Goal: Information Seeking & Learning: Check status

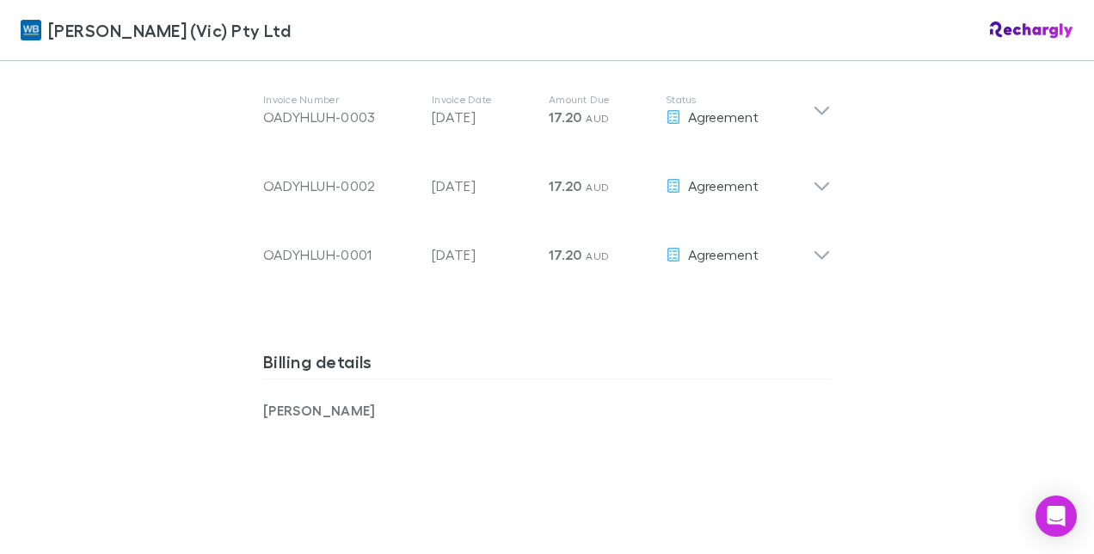
scroll to position [865, 0]
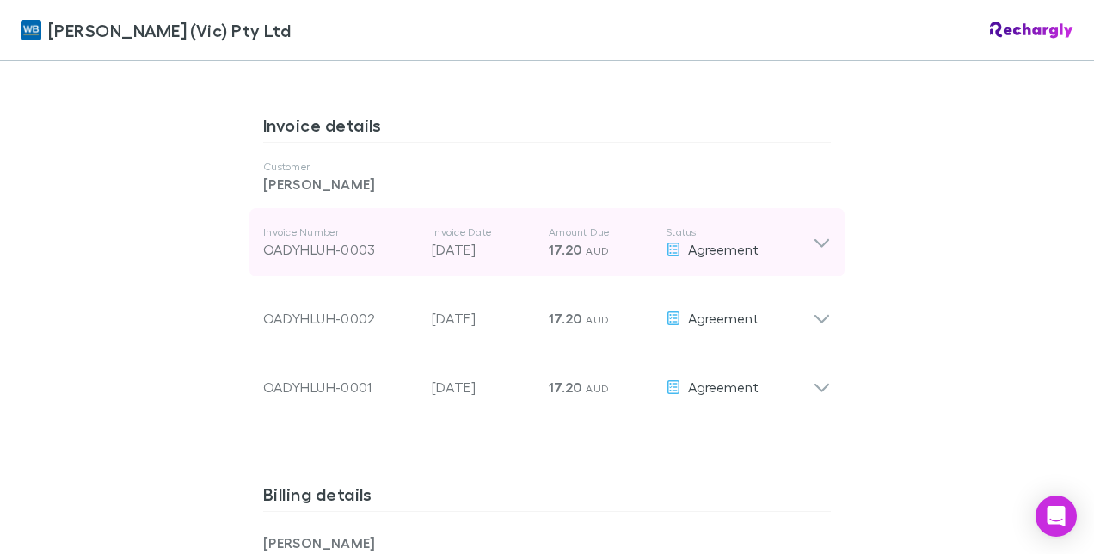
click at [815, 259] on div "Invoice Number OADYHLUH-0003 Invoice Date [DATE] Amount Due 17.20 AUD Status Ag…" at bounding box center [546, 242] width 595 height 69
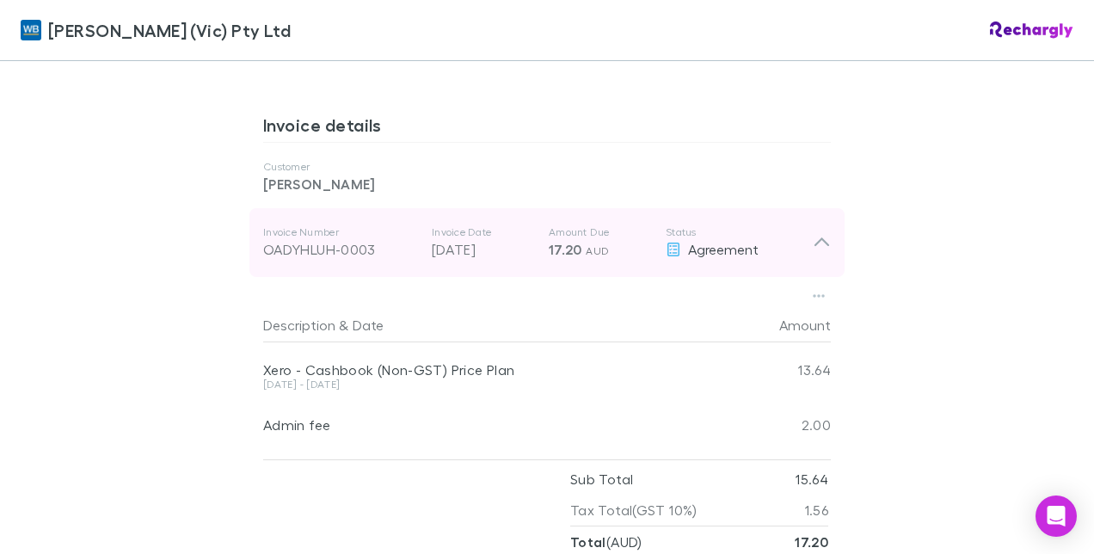
click at [815, 246] on icon at bounding box center [822, 242] width 18 height 21
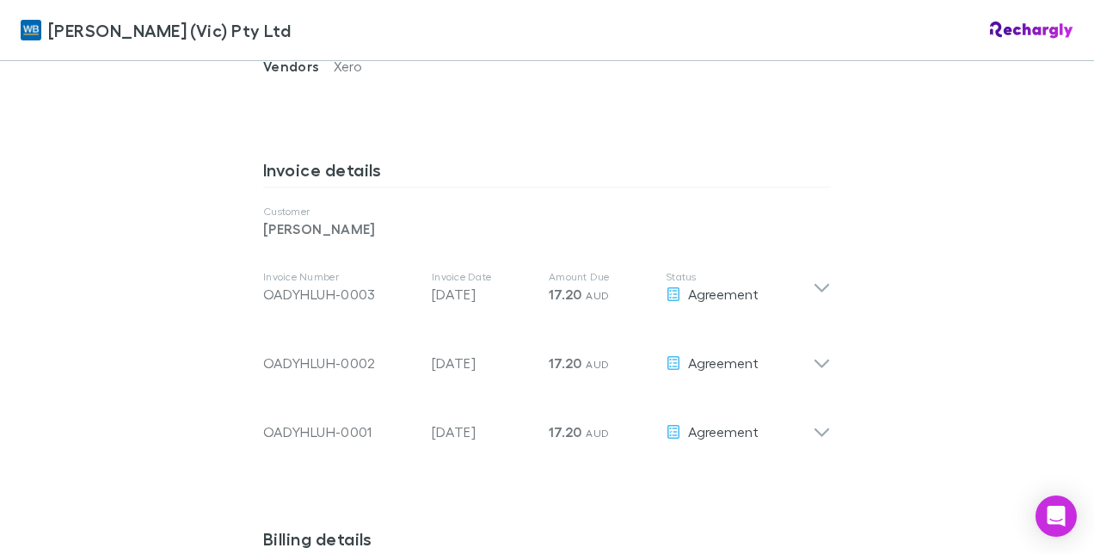
scroll to position [963, 0]
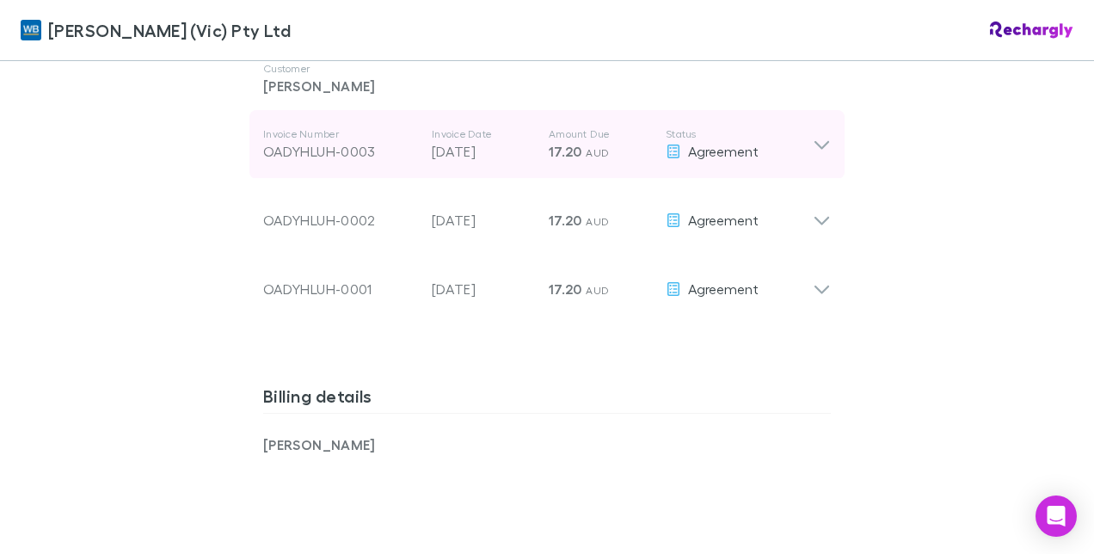
click at [828, 140] on div "Invoice Number OADYHLUH-0003 Invoice Date [DATE] Amount Due 17.20 AUD Status Ag…" at bounding box center [546, 144] width 595 height 69
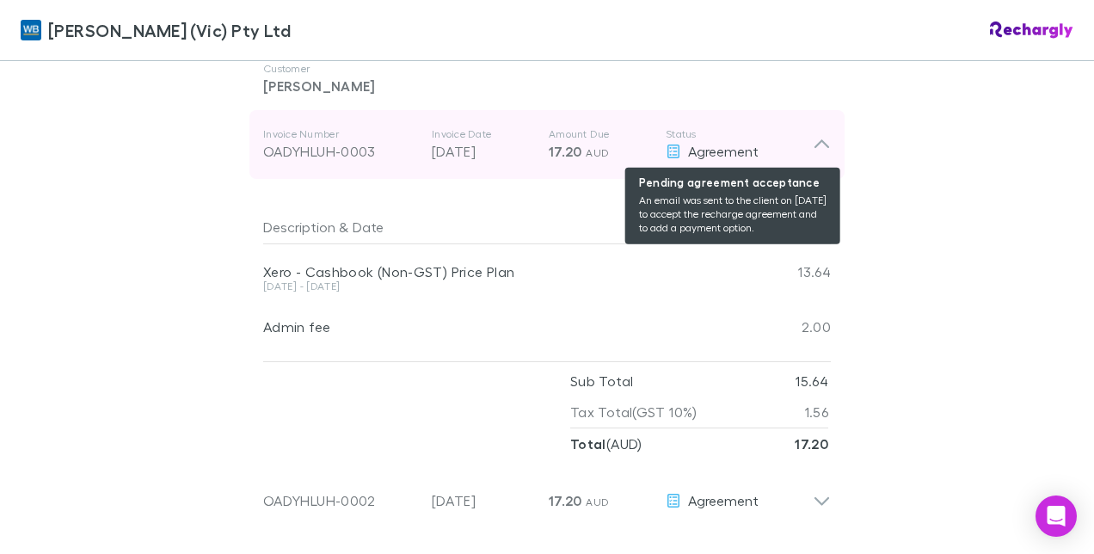
click at [705, 151] on span "Agreement" at bounding box center [723, 151] width 71 height 16
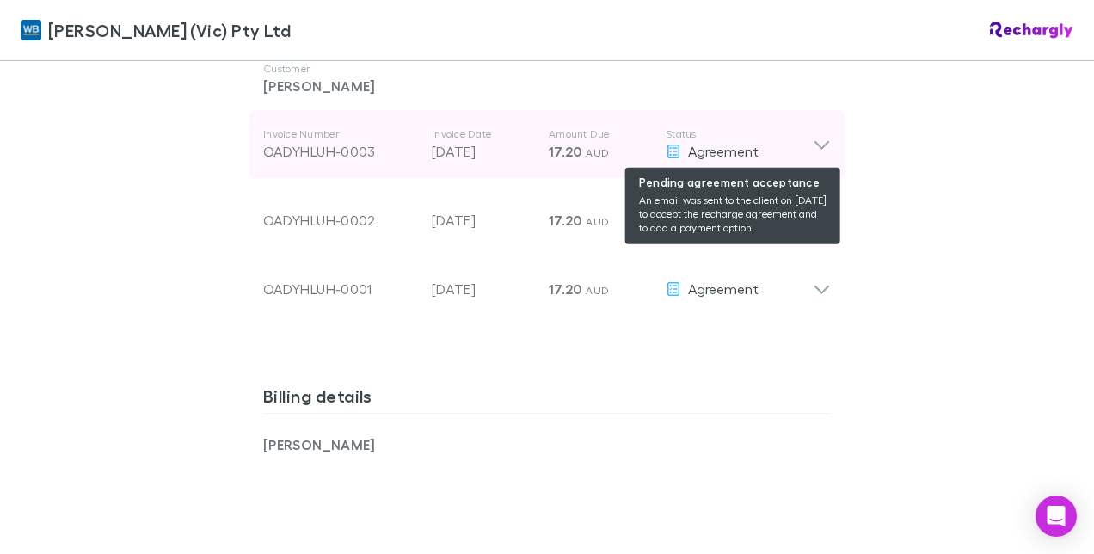
click at [696, 145] on span "Agreement" at bounding box center [723, 151] width 71 height 16
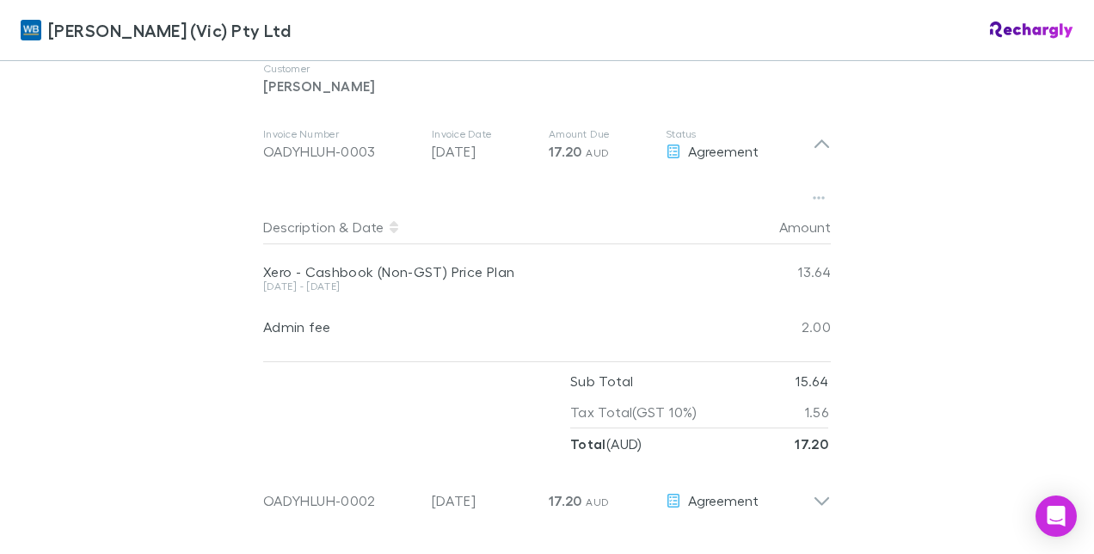
click at [445, 241] on div "Description & Date" at bounding box center [491, 227] width 457 height 34
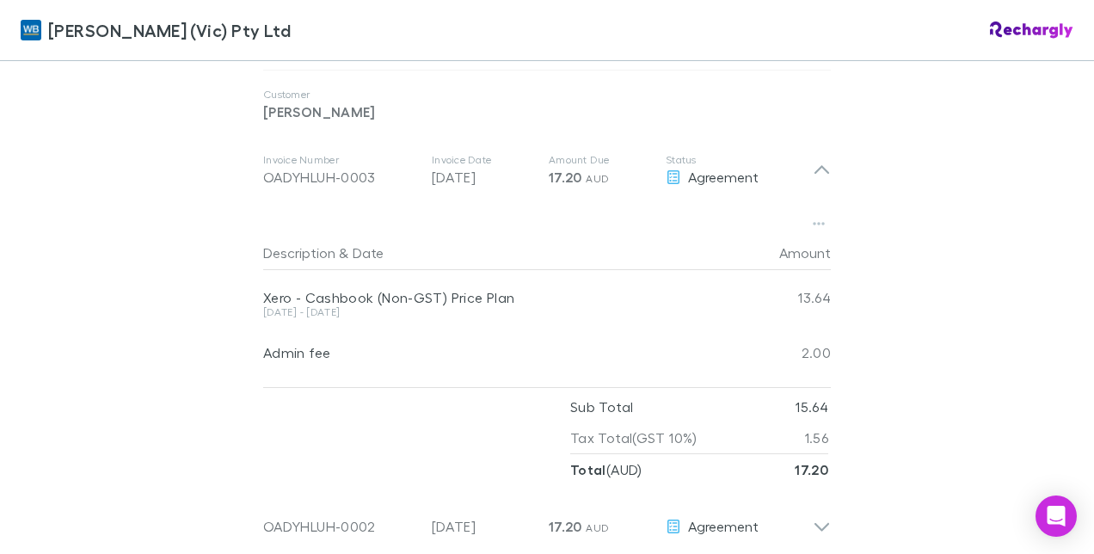
scroll to position [956, 0]
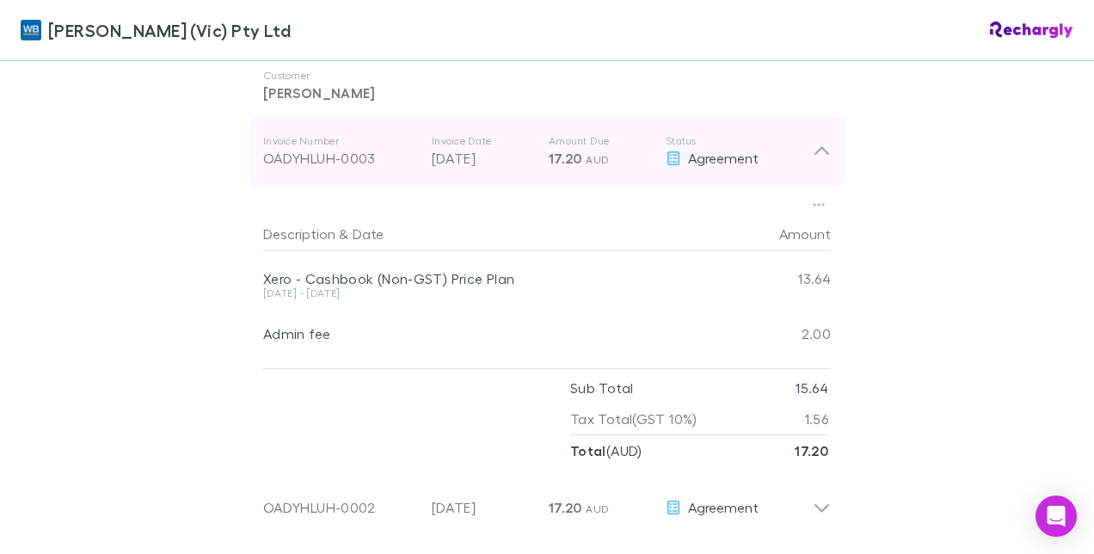
click at [679, 148] on div "Agreement" at bounding box center [739, 158] width 147 height 21
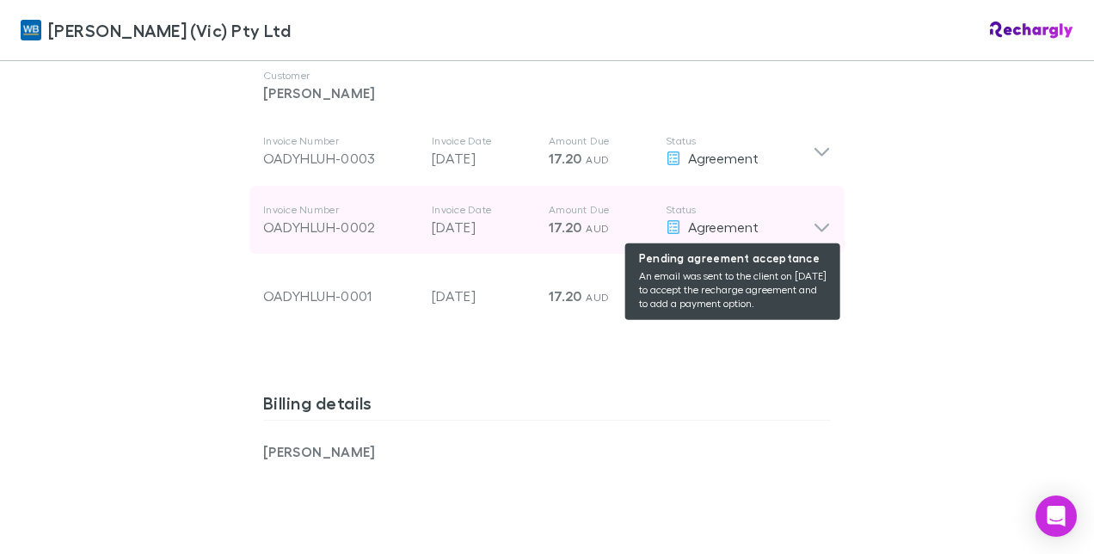
click at [800, 229] on div "Agreement" at bounding box center [739, 227] width 147 height 21
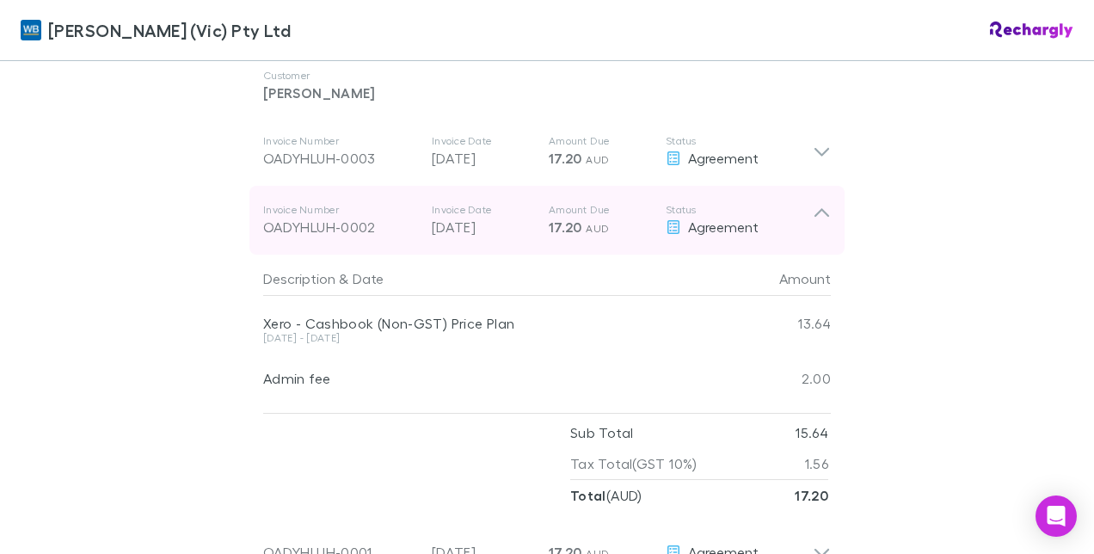
click at [815, 222] on icon at bounding box center [822, 220] width 18 height 34
